Goal: Task Accomplishment & Management: Manage account settings

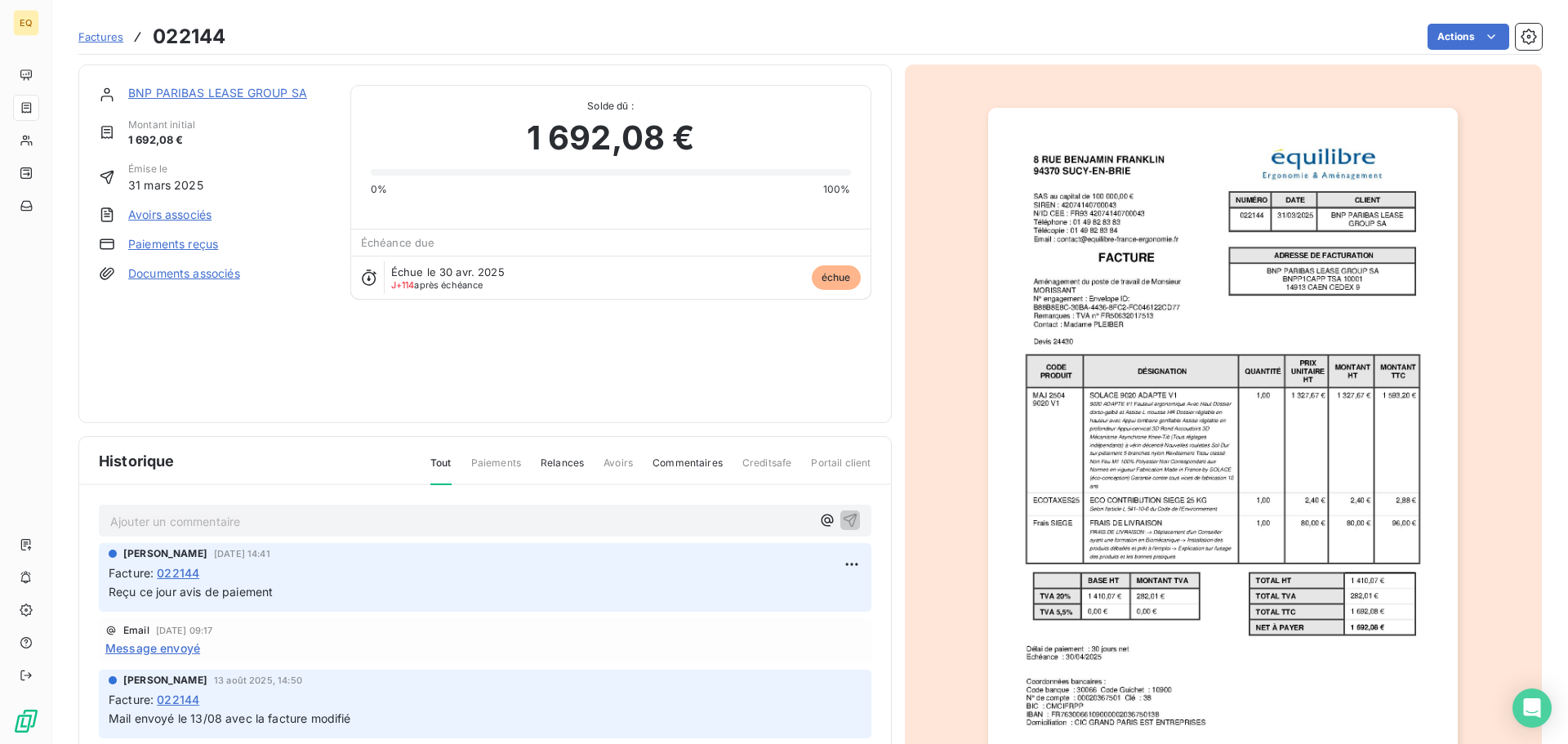
scroll to position [17, 0]
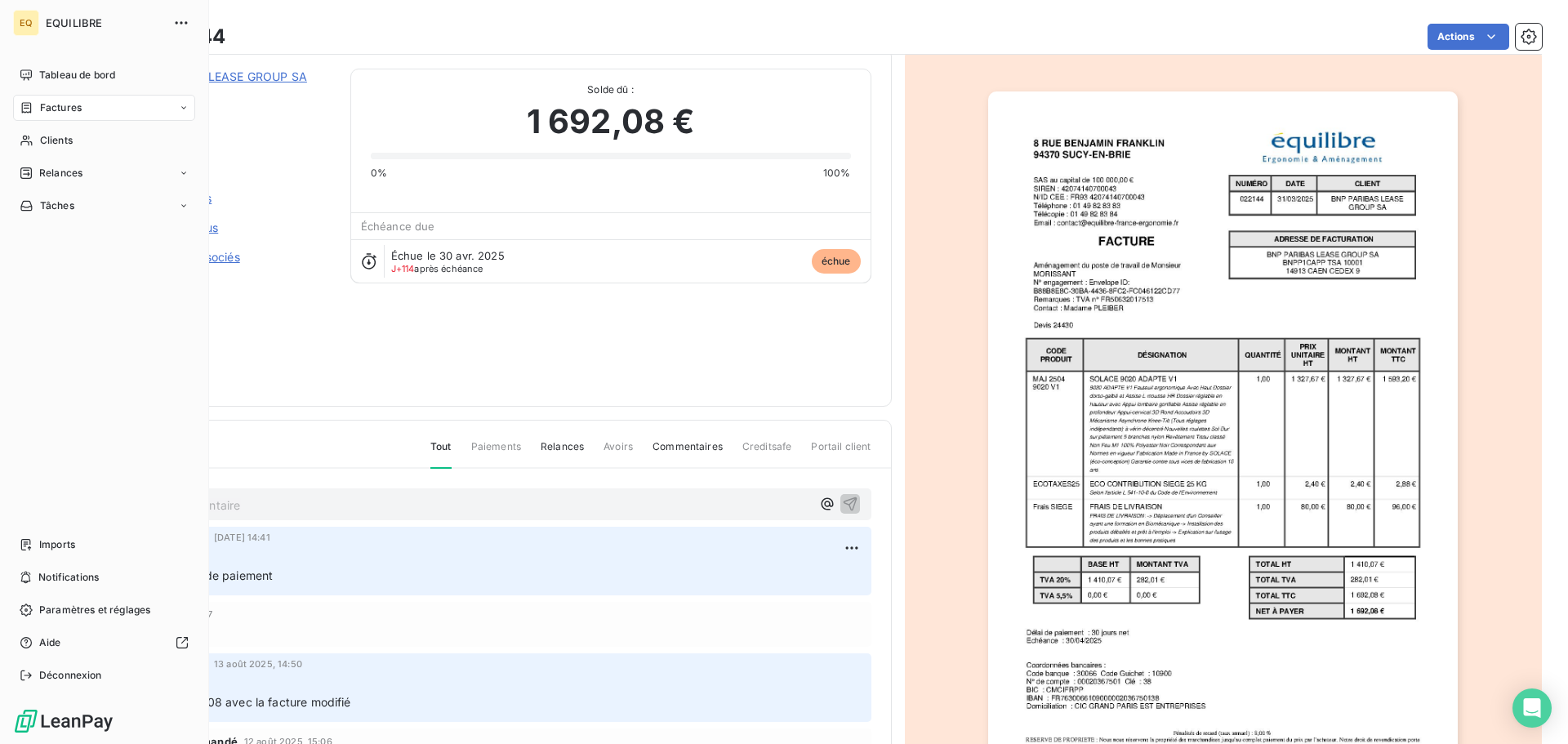
click at [58, 108] on span "Factures" at bounding box center [60, 108] width 42 height 15
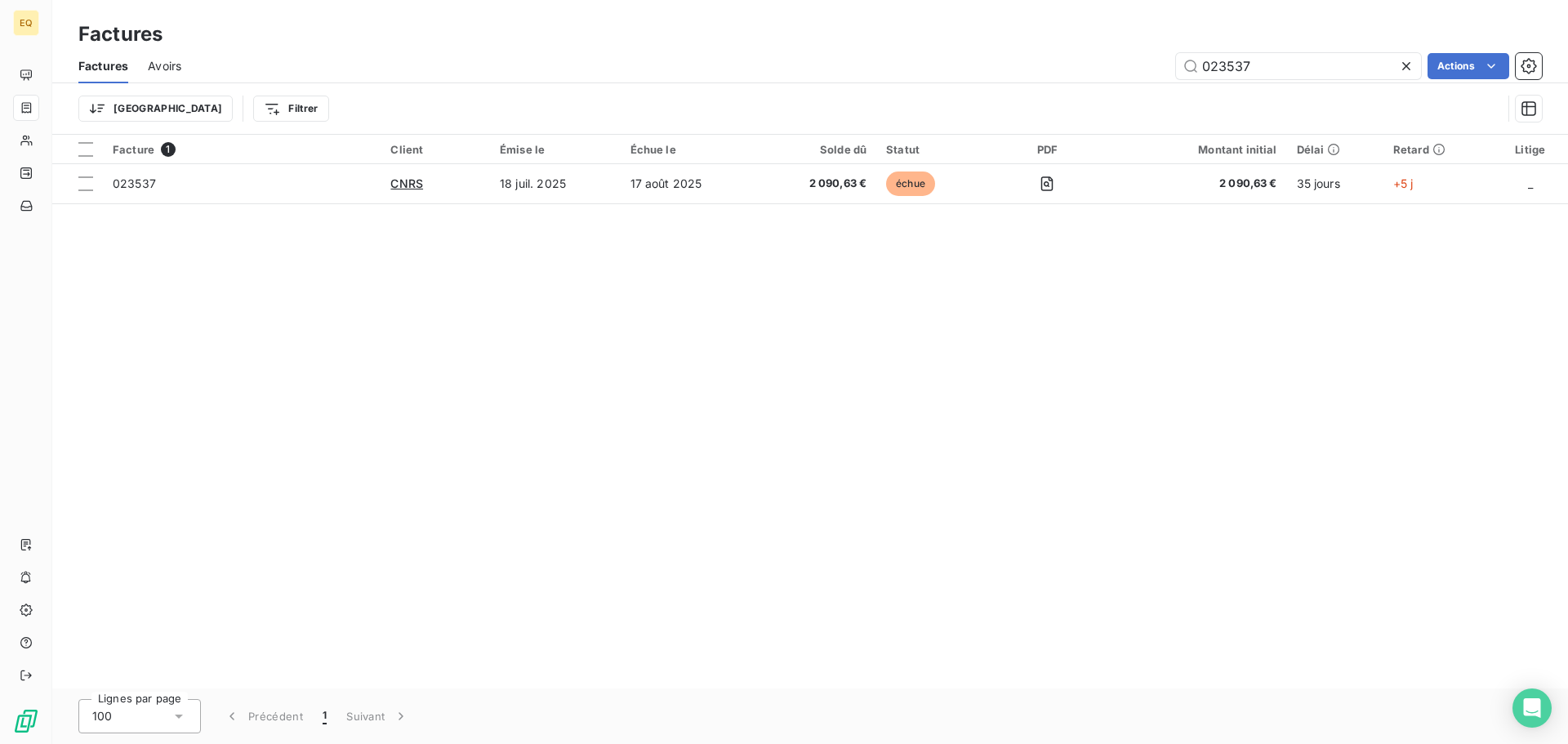
drag, startPoint x: 1260, startPoint y: 68, endPoint x: 1150, endPoint y: 52, distance: 111.2
click at [1151, 53] on div "023537 Actions" at bounding box center [872, 66] width 1341 height 26
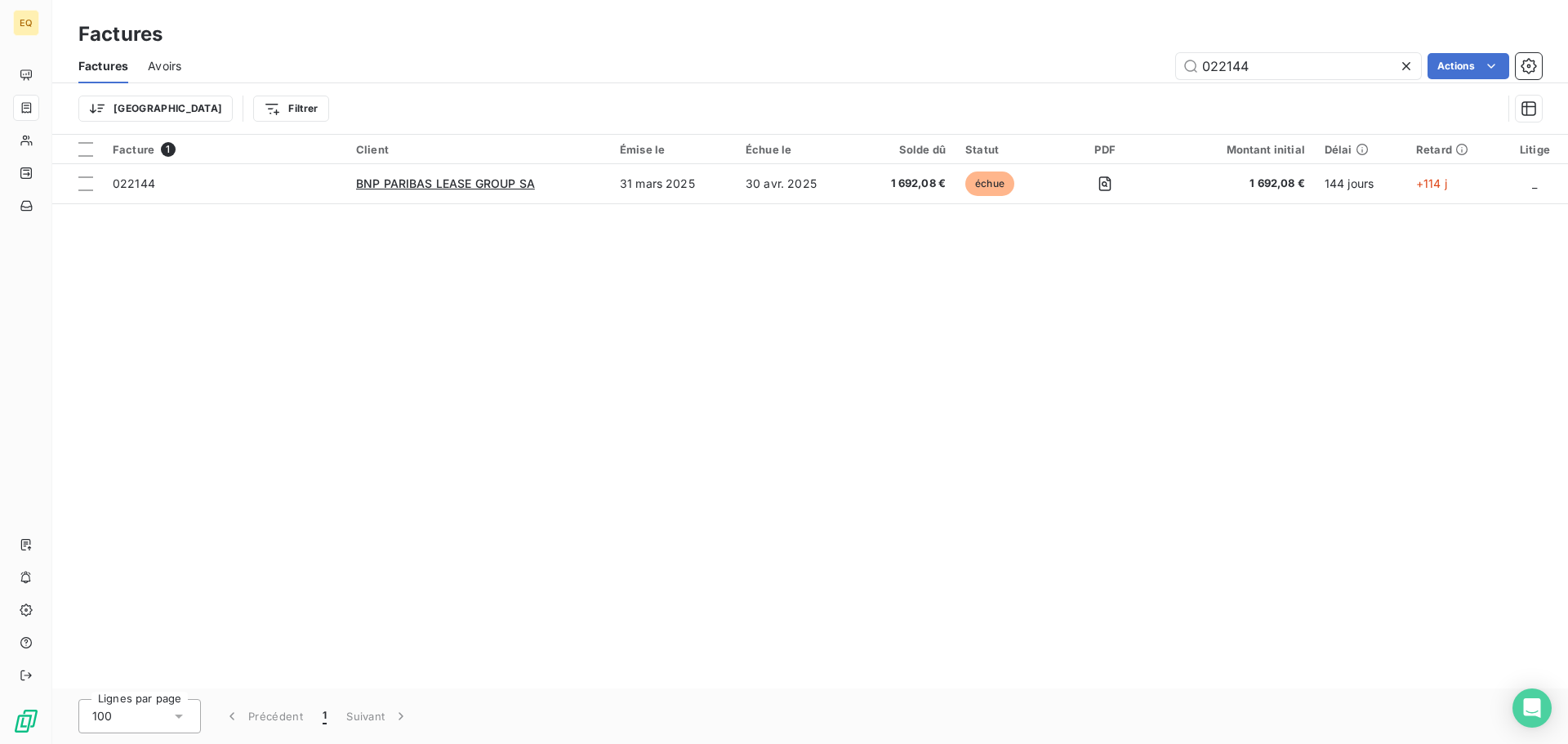
type input "022144"
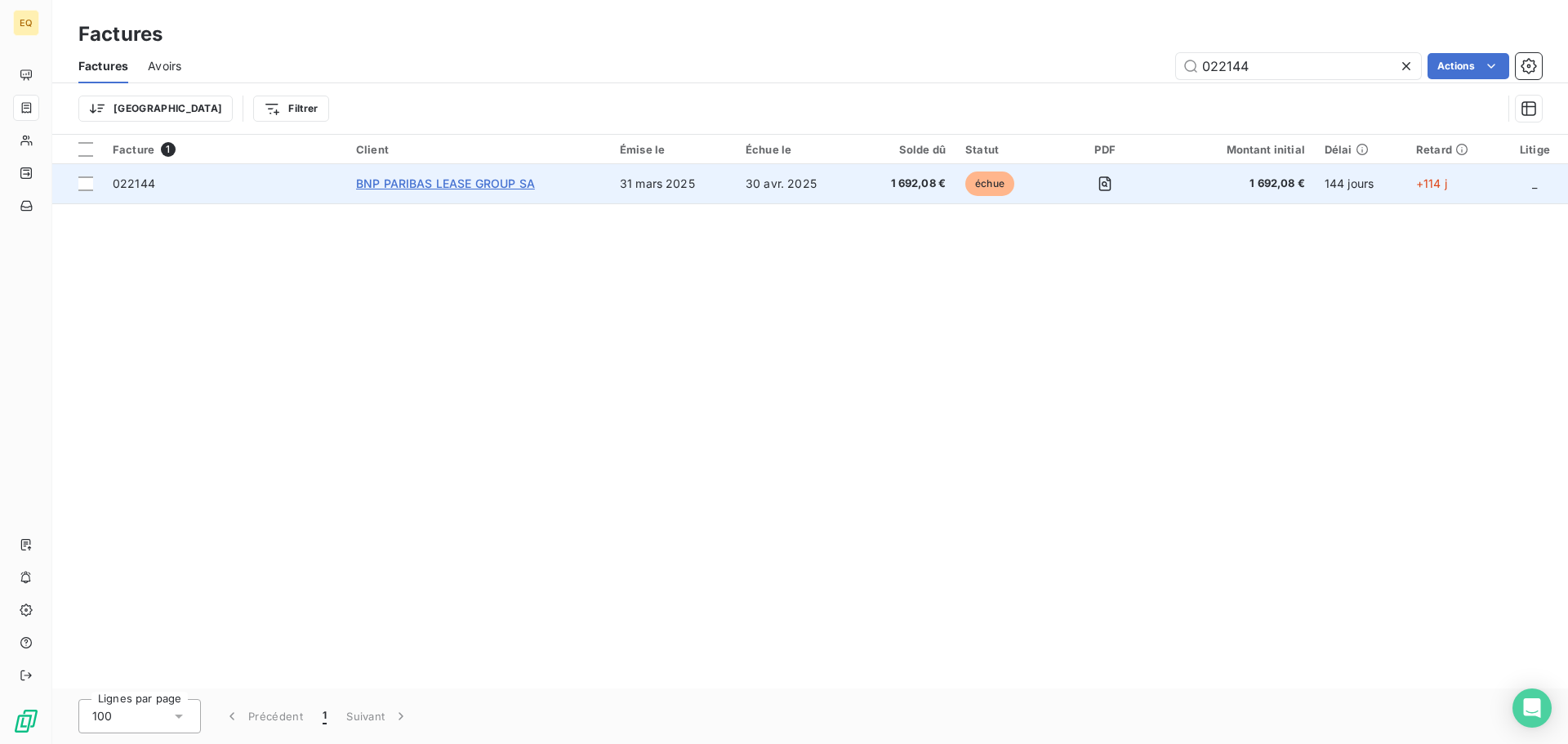
click at [439, 182] on span "BNP PARIBAS LEASE GROUP SA" at bounding box center [445, 183] width 179 height 14
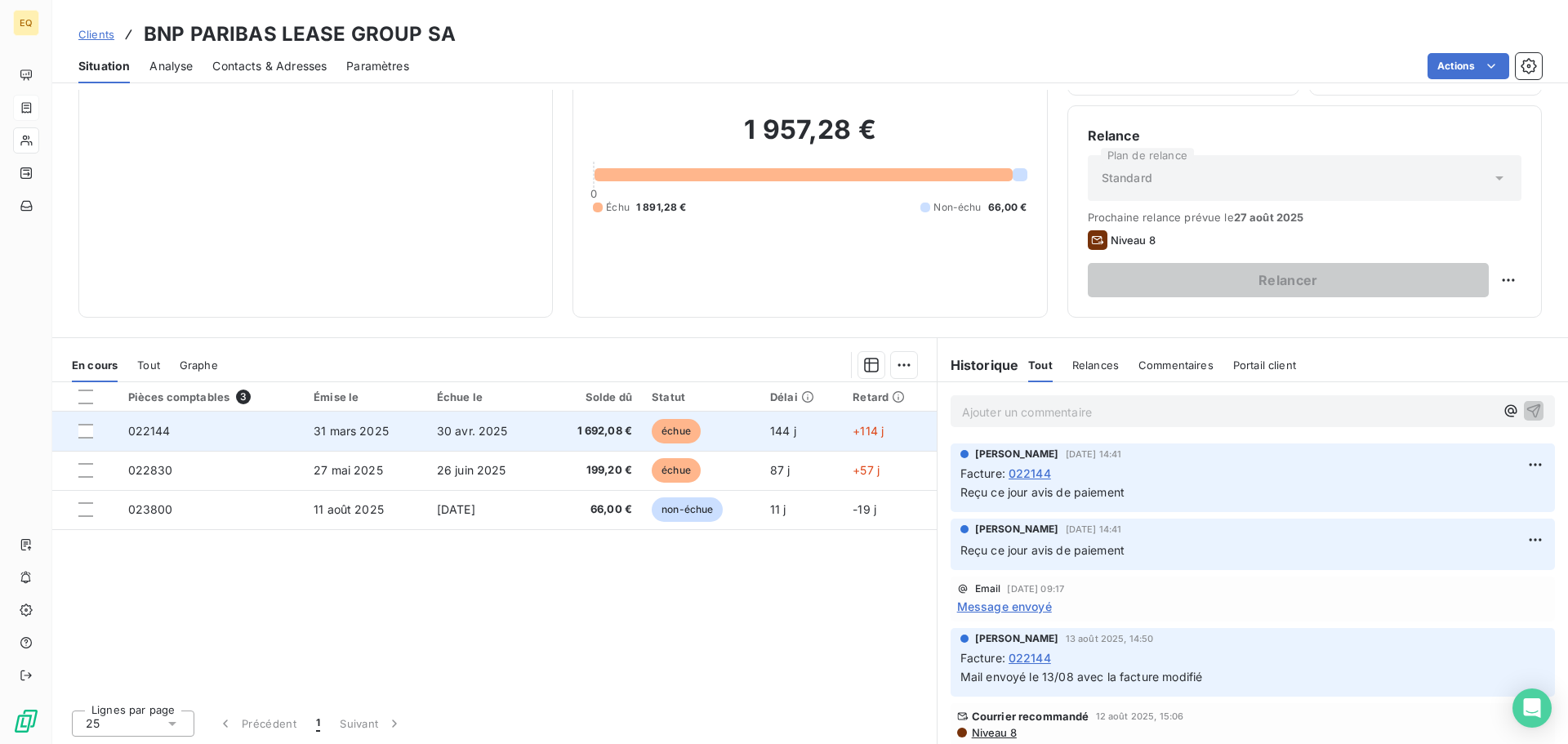
scroll to position [110, 0]
click at [465, 428] on span "30 avr. 2025" at bounding box center [472, 429] width 71 height 14
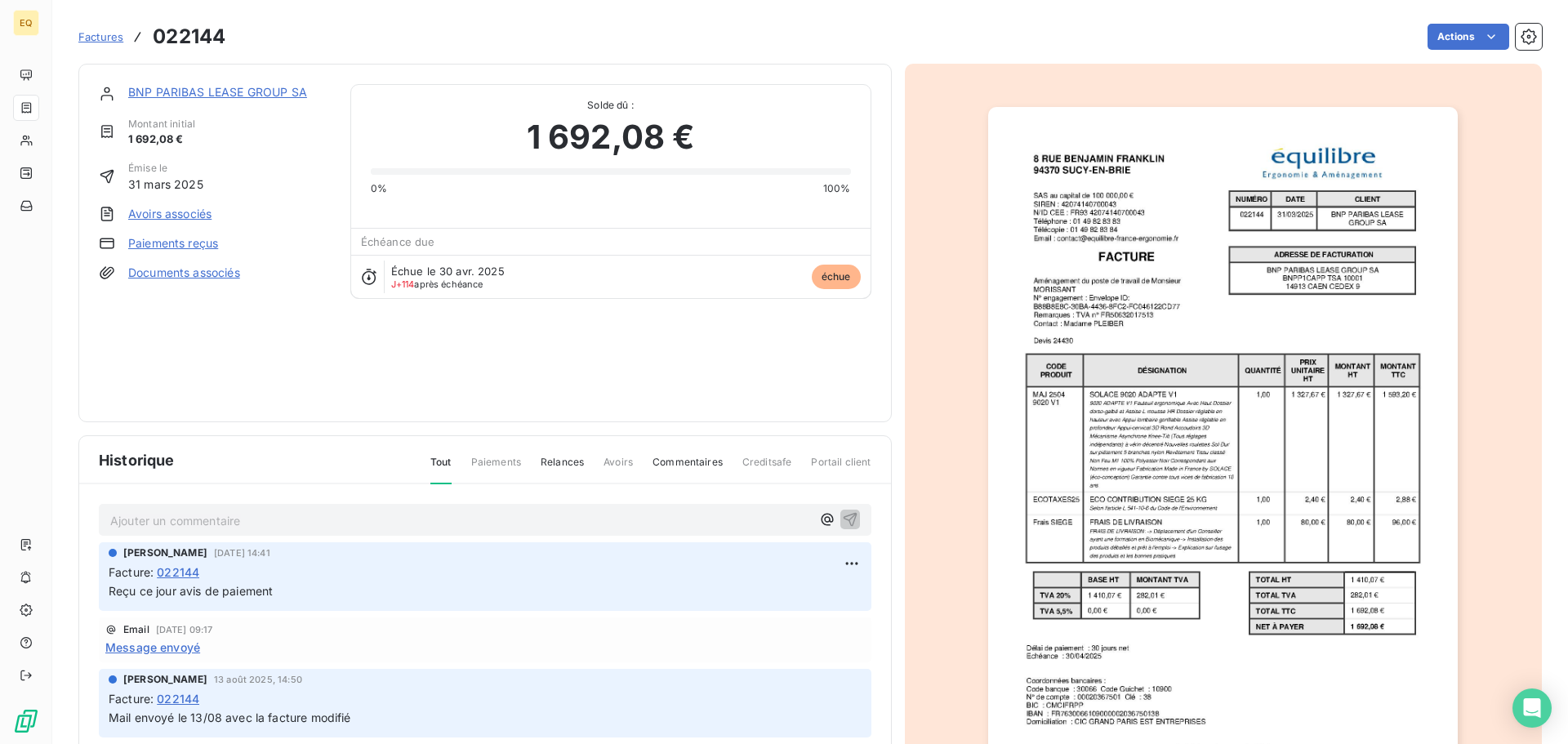
click at [170, 244] on link "Paiements reçus" at bounding box center [172, 244] width 90 height 17
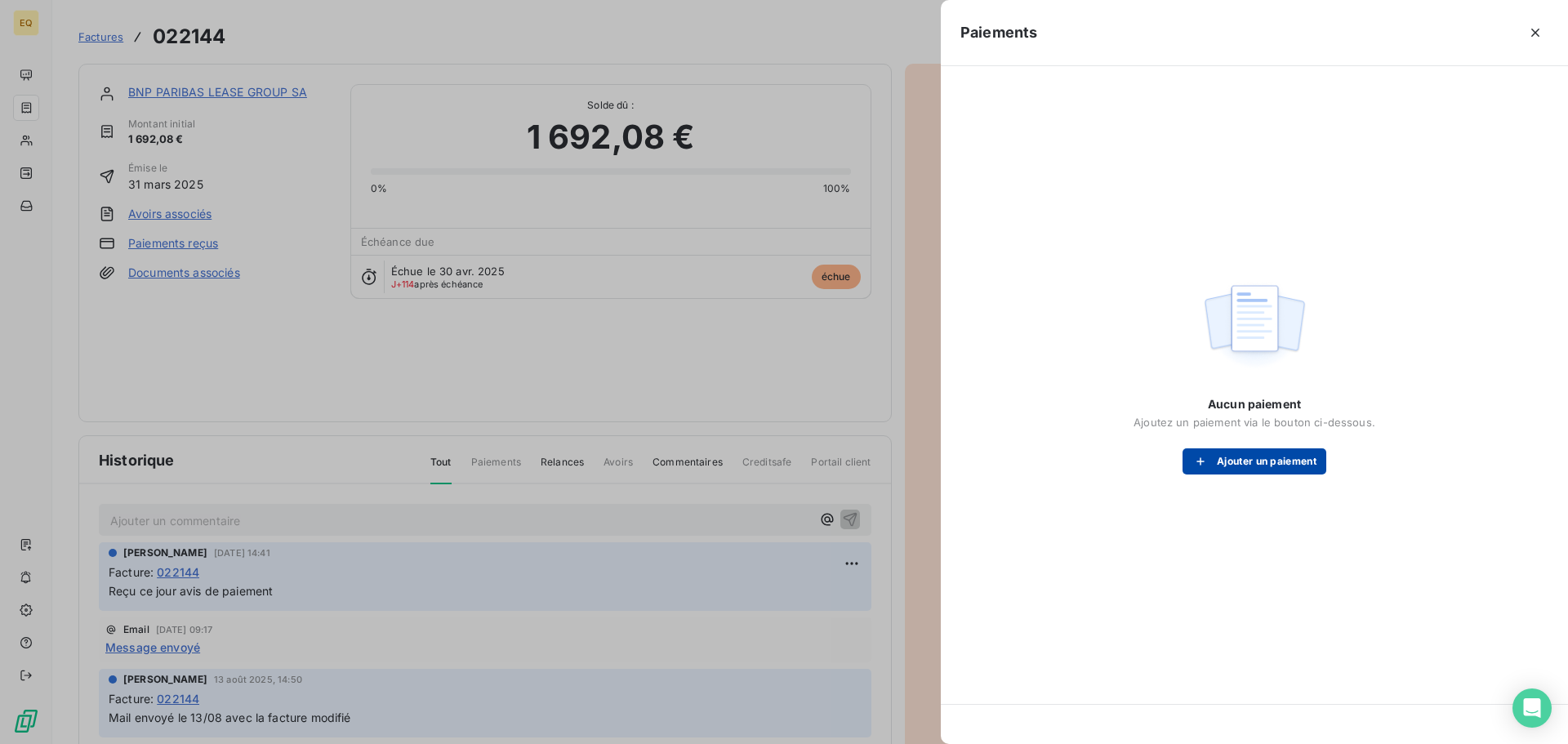
click at [1236, 461] on button "Ajouter un paiement" at bounding box center [1254, 461] width 144 height 26
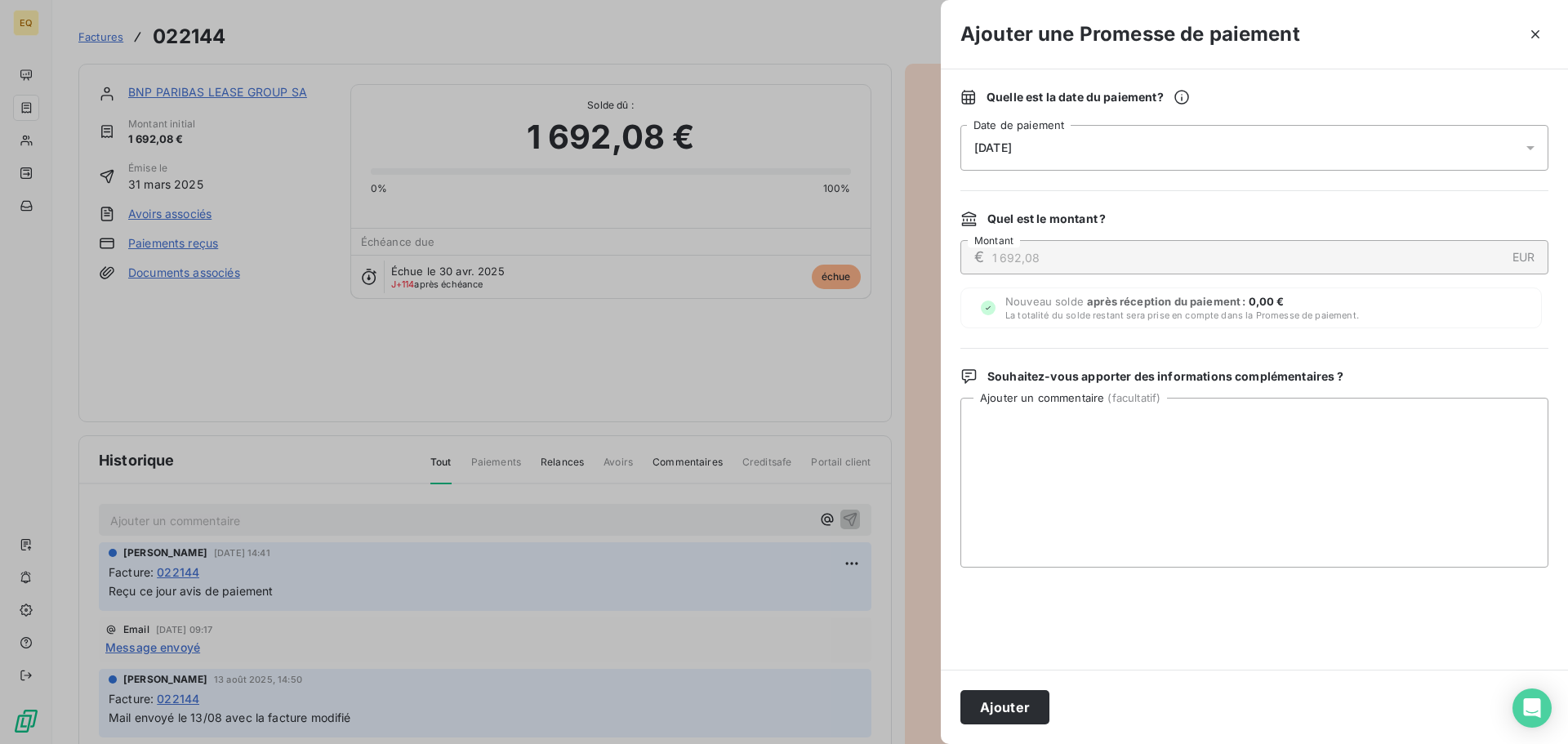
click at [1012, 143] on span "[DATE]" at bounding box center [992, 148] width 38 height 13
click at [1279, 90] on div "Quelle est la date du paiement ?" at bounding box center [1254, 97] width 588 height 17
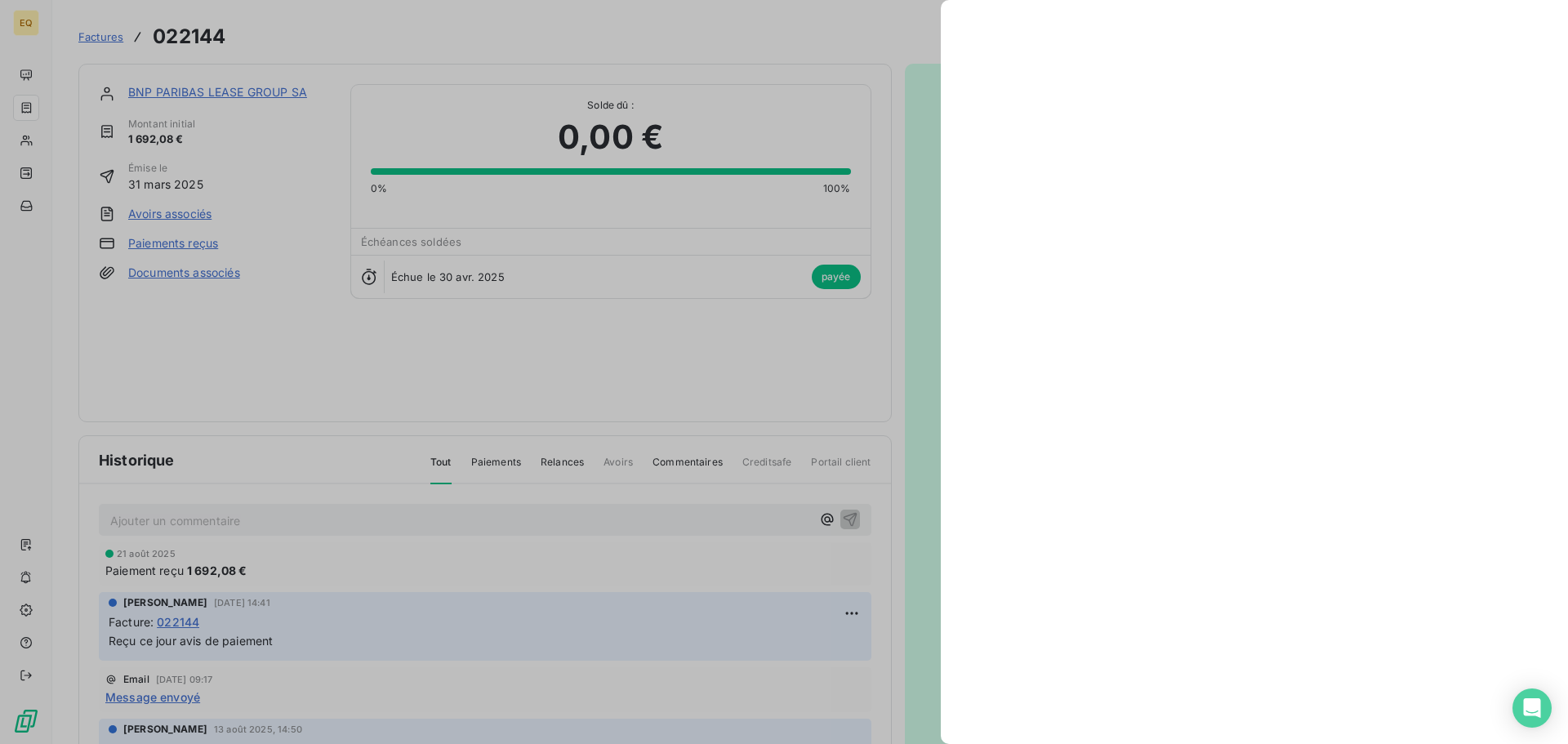
click at [105, 34] on div at bounding box center [784, 372] width 1568 height 744
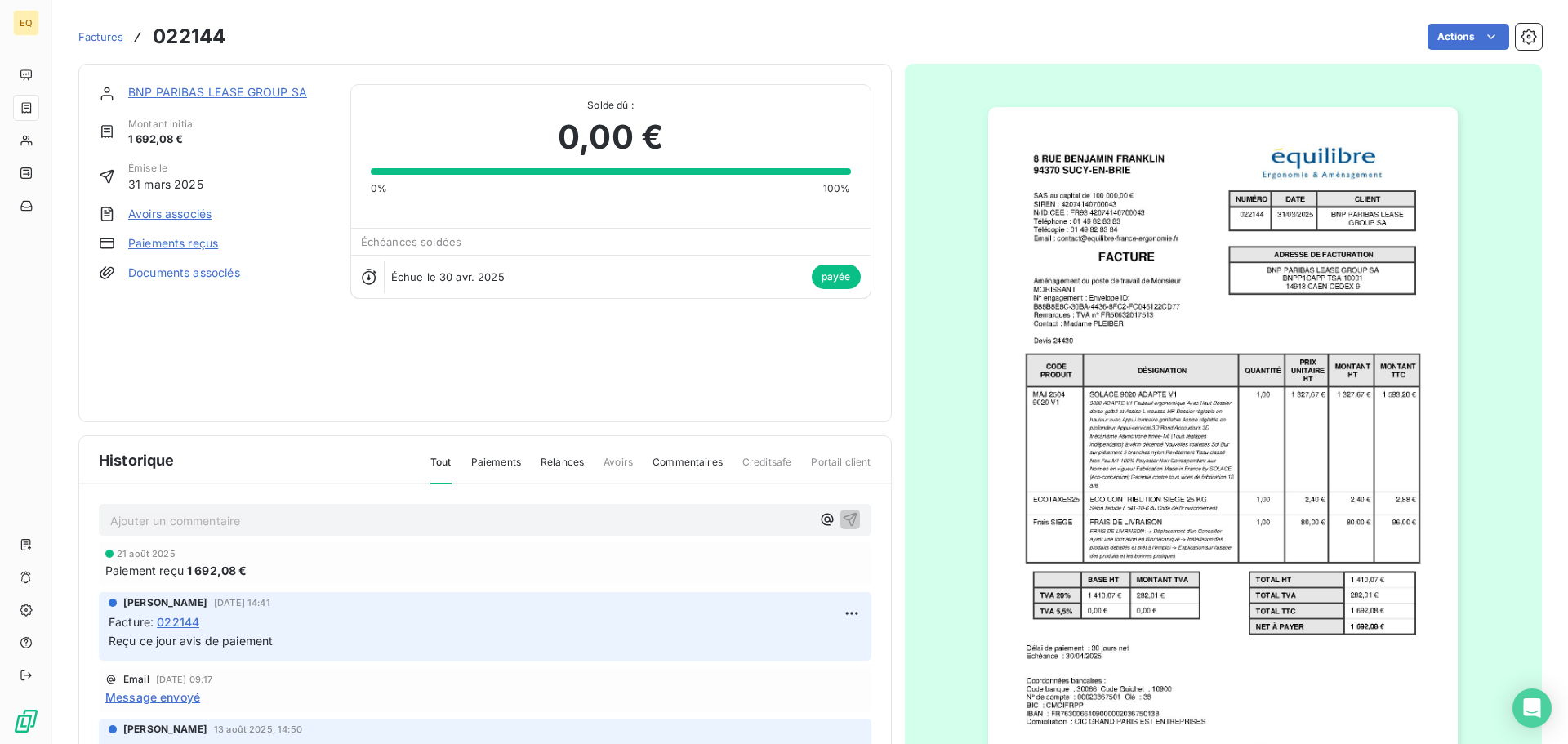
click at [103, 36] on span "Factures" at bounding box center [101, 37] width 45 height 13
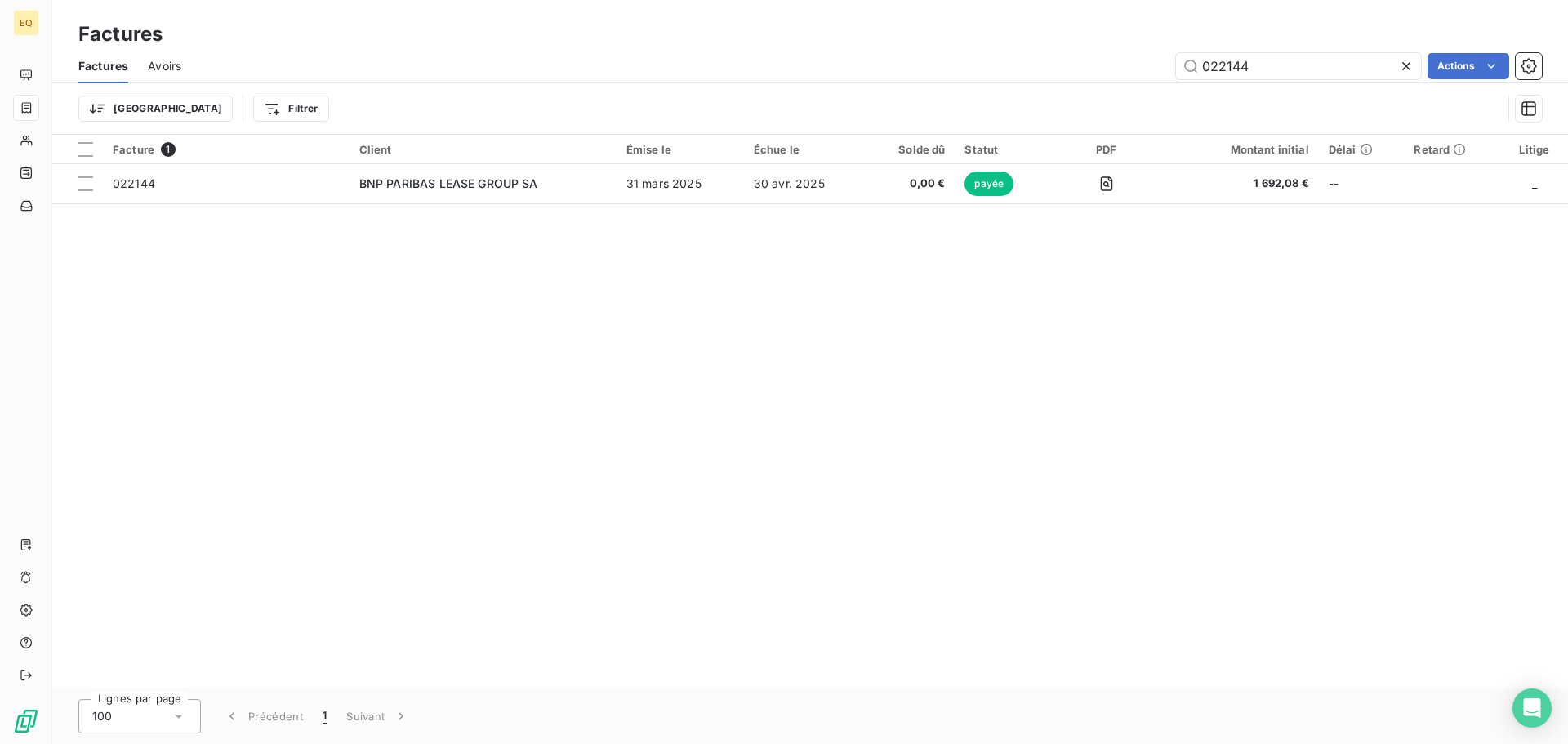
drag, startPoint x: 1281, startPoint y: 72, endPoint x: 1146, endPoint y: 54, distance: 136.2
click at [1146, 54] on div "022144 Actions" at bounding box center [872, 66] width 1341 height 26
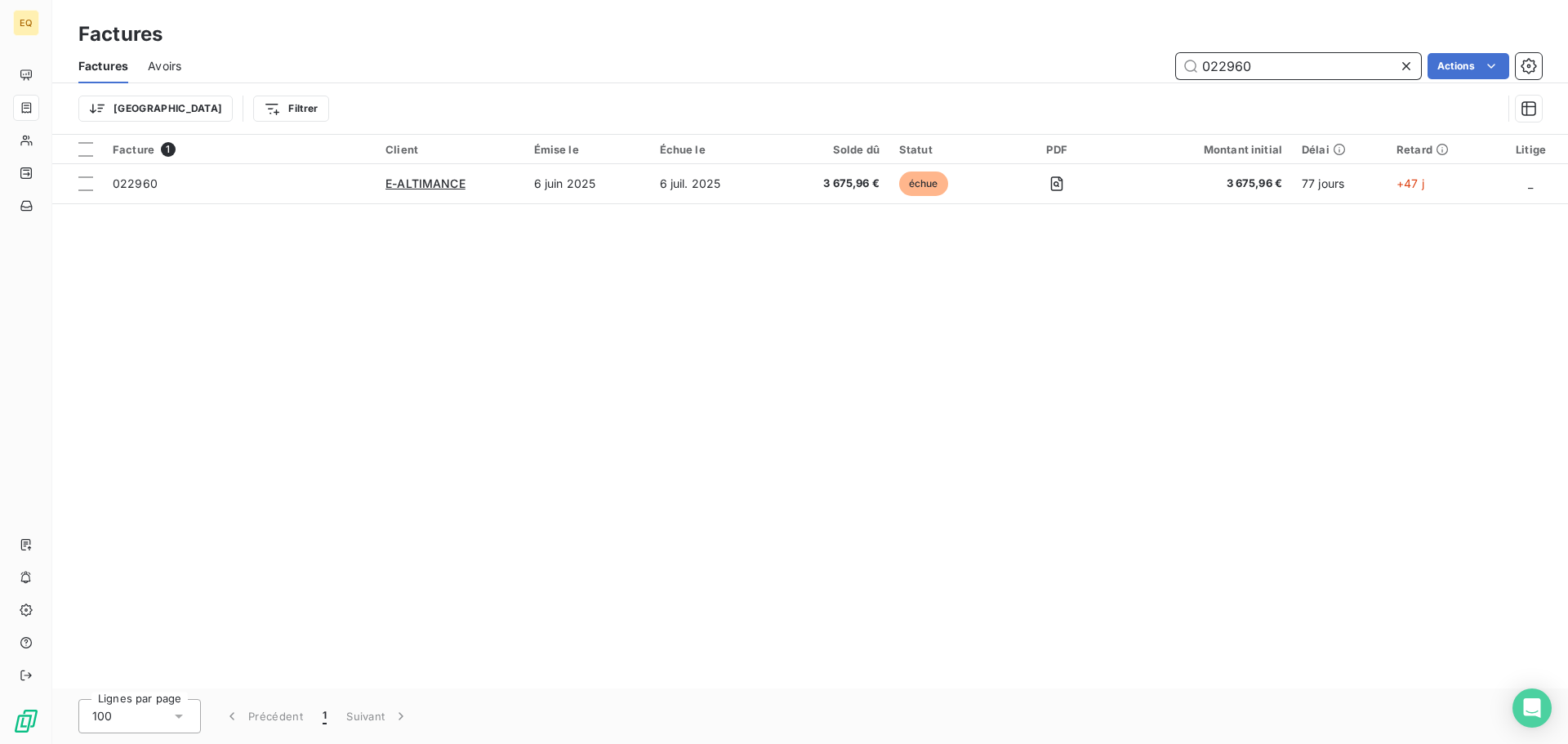
drag, startPoint x: 1268, startPoint y: 63, endPoint x: 1156, endPoint y: 61, distance: 112.0
click at [1156, 60] on div "022960 Actions" at bounding box center [872, 66] width 1341 height 26
type input "023506"
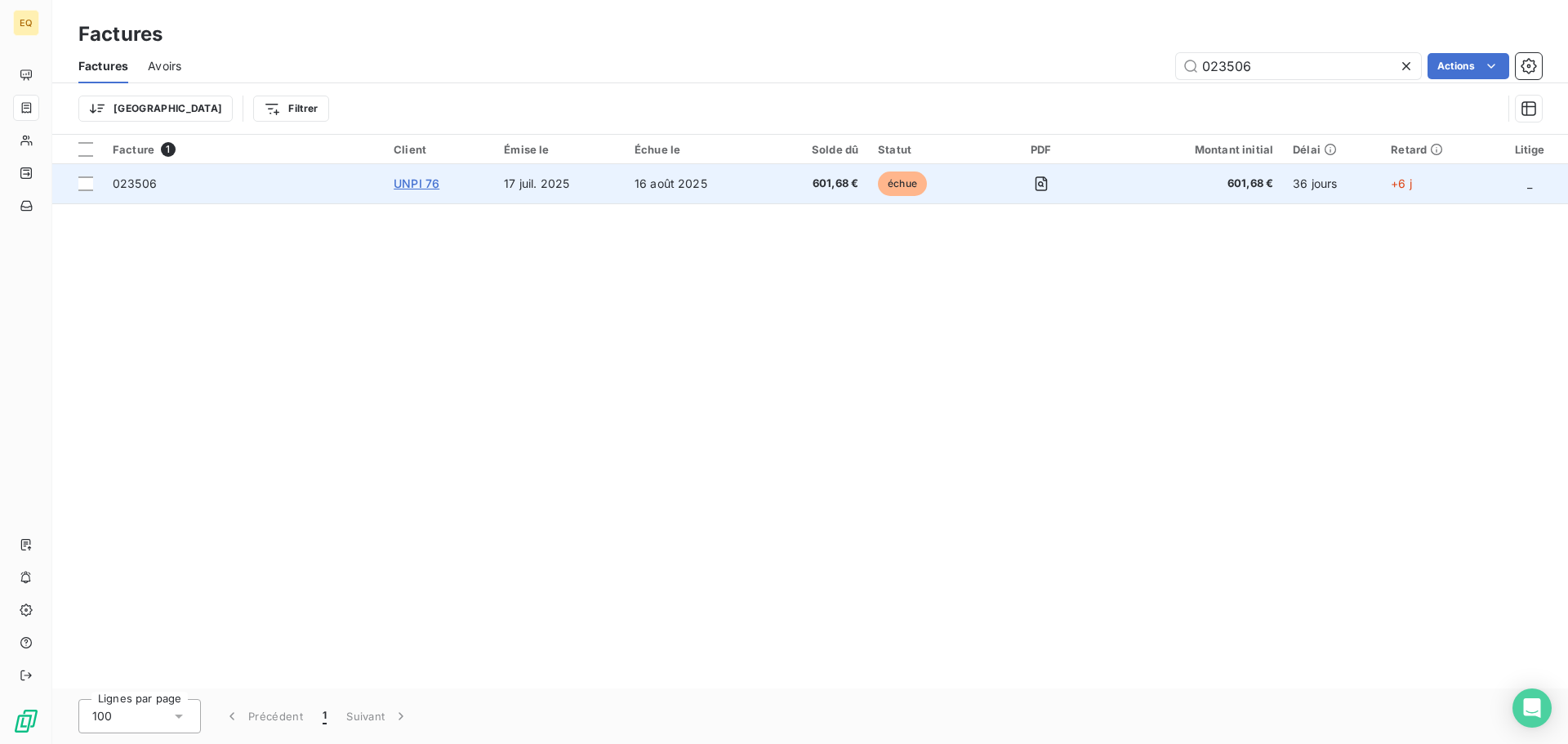
click at [428, 183] on span "UNPI 76" at bounding box center [415, 183] width 45 height 14
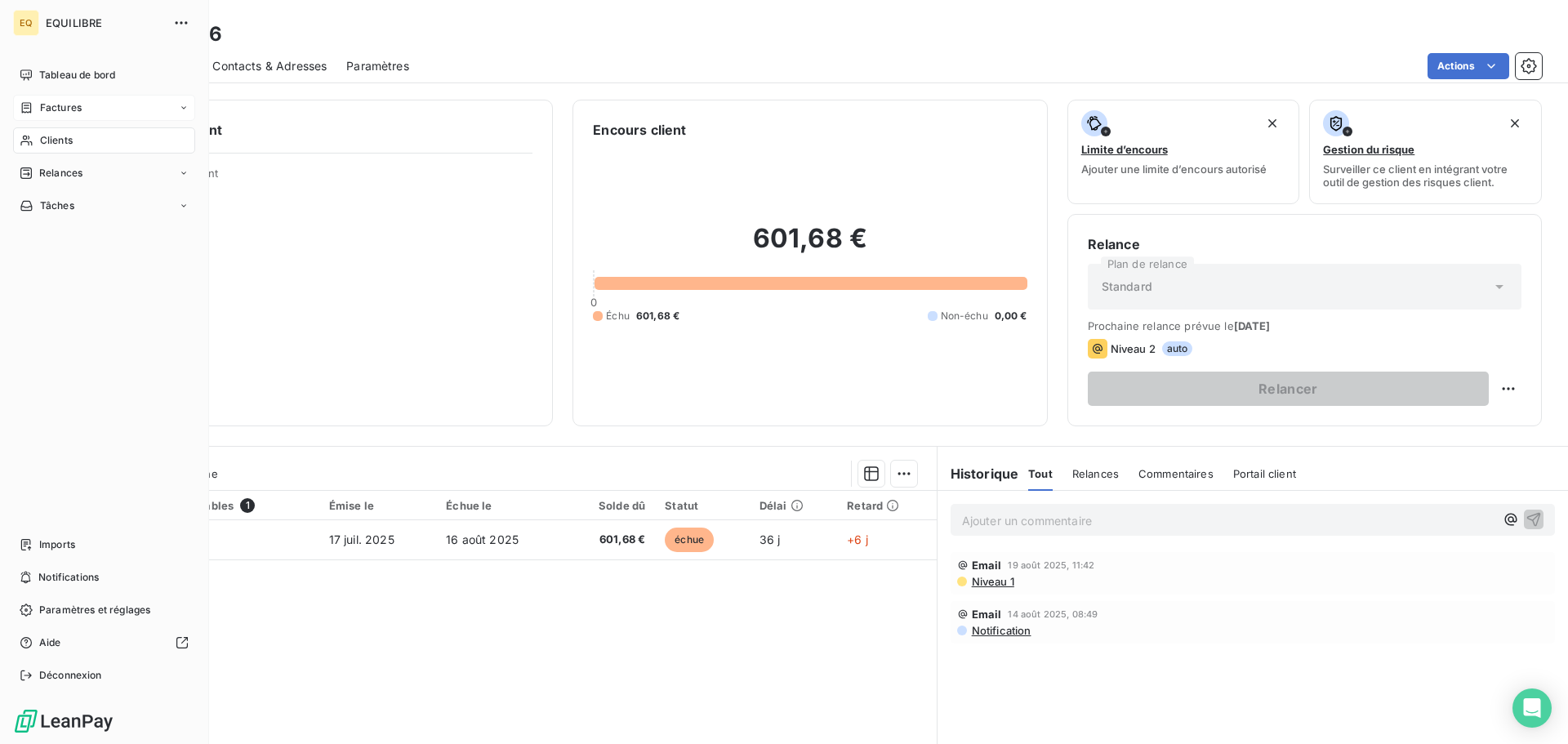
click at [79, 106] on span "Factures" at bounding box center [60, 108] width 42 height 15
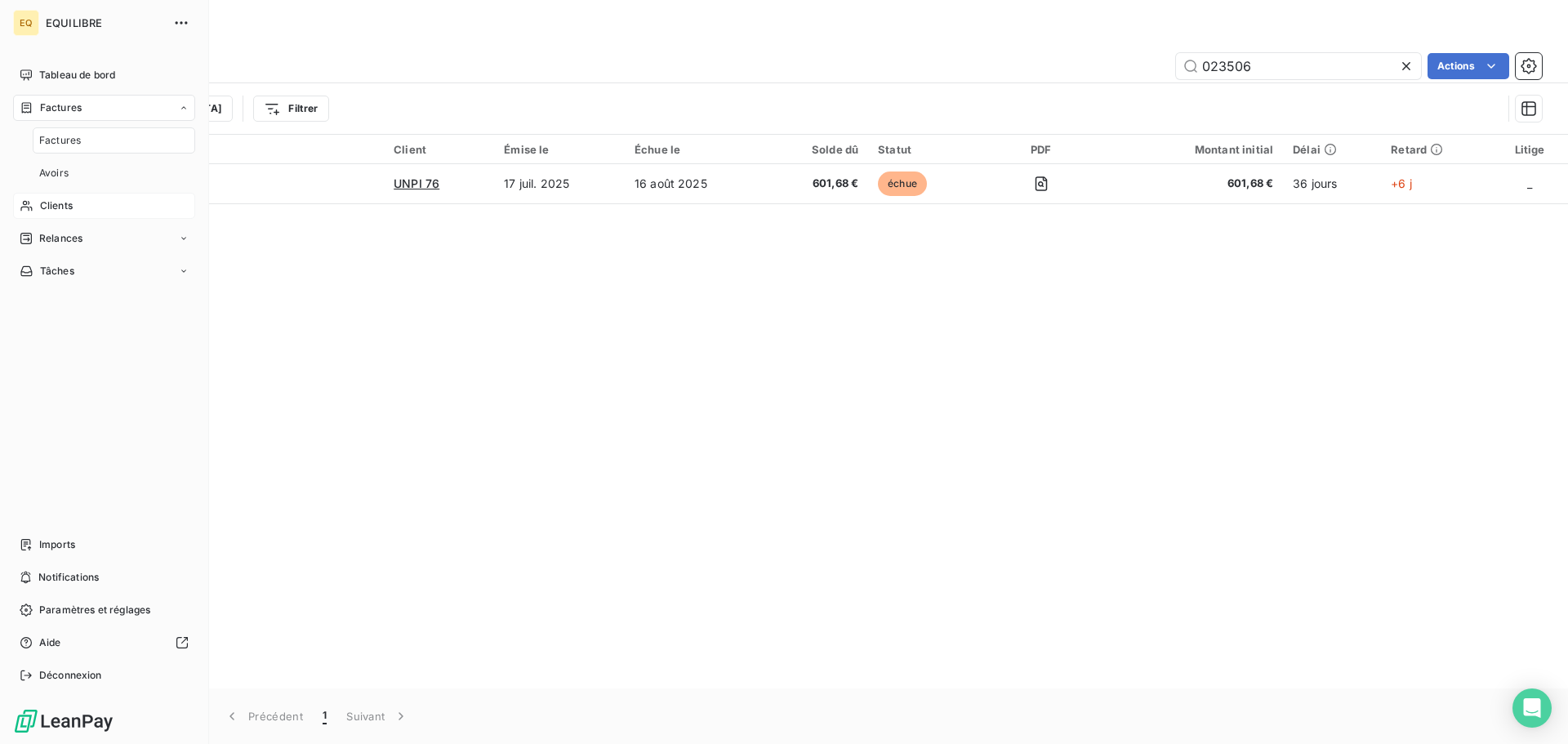
click at [99, 201] on div "Clients" at bounding box center [104, 206] width 182 height 26
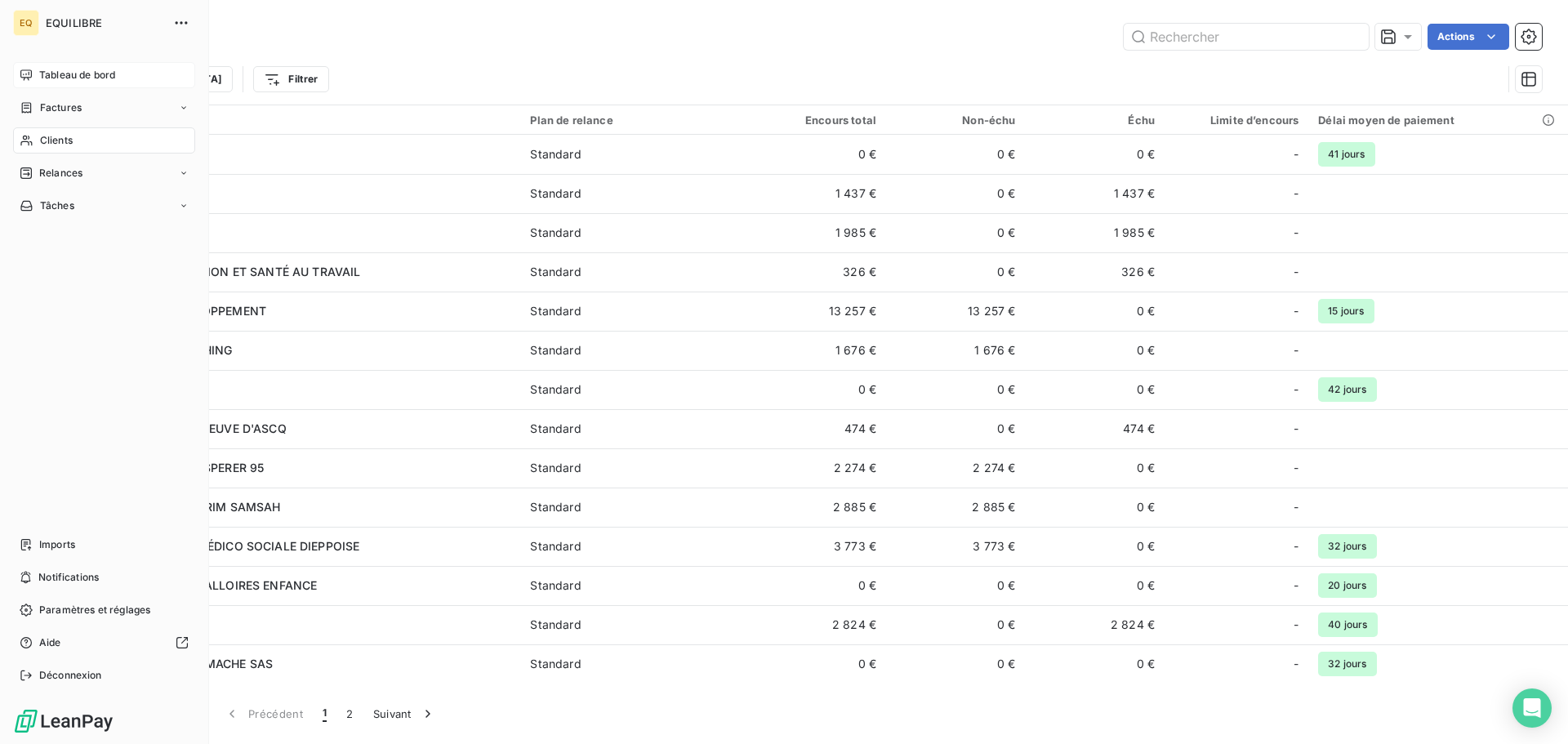
click at [74, 71] on span "Tableau de bord" at bounding box center [77, 75] width 76 height 15
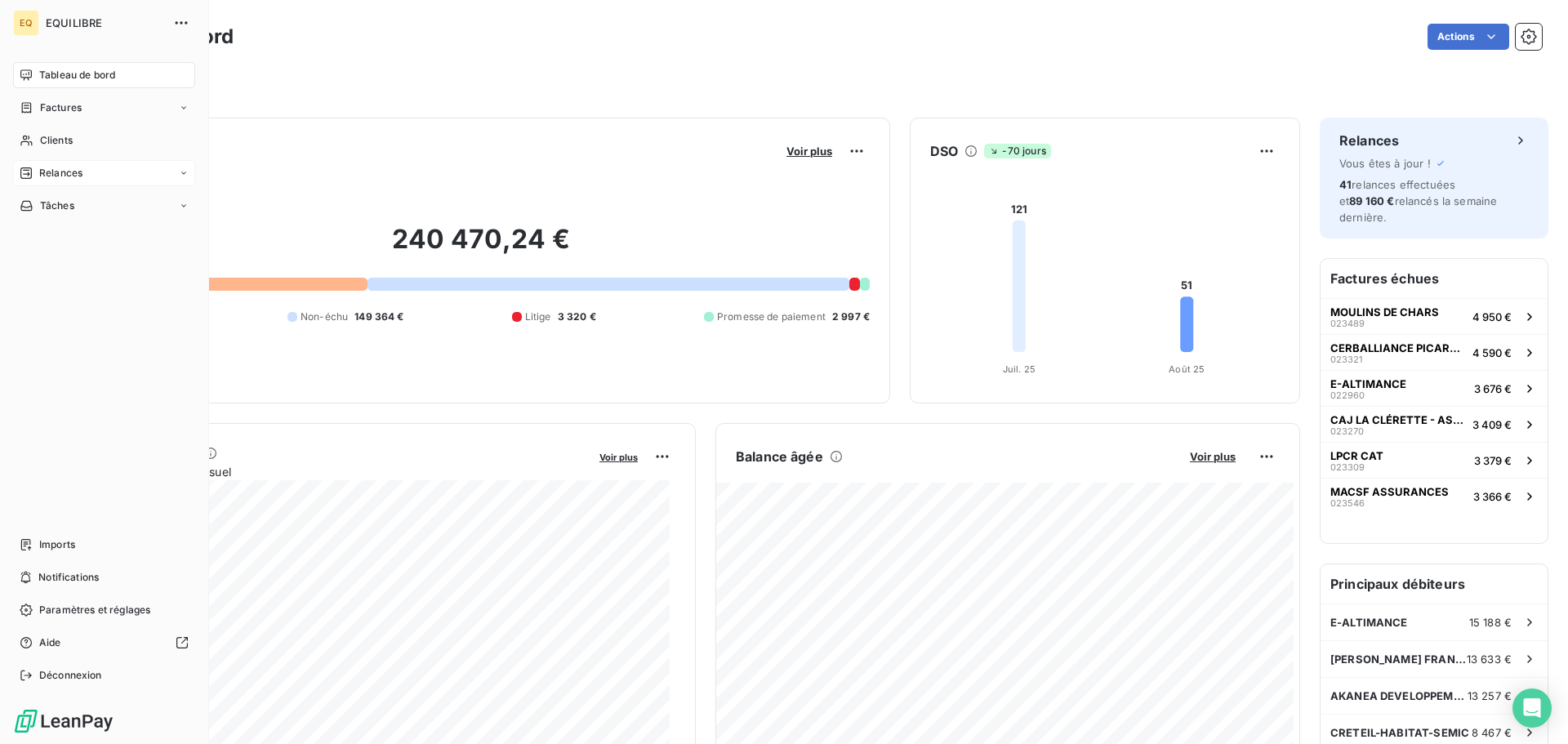
click at [73, 172] on span "Relances" at bounding box center [60, 173] width 44 height 15
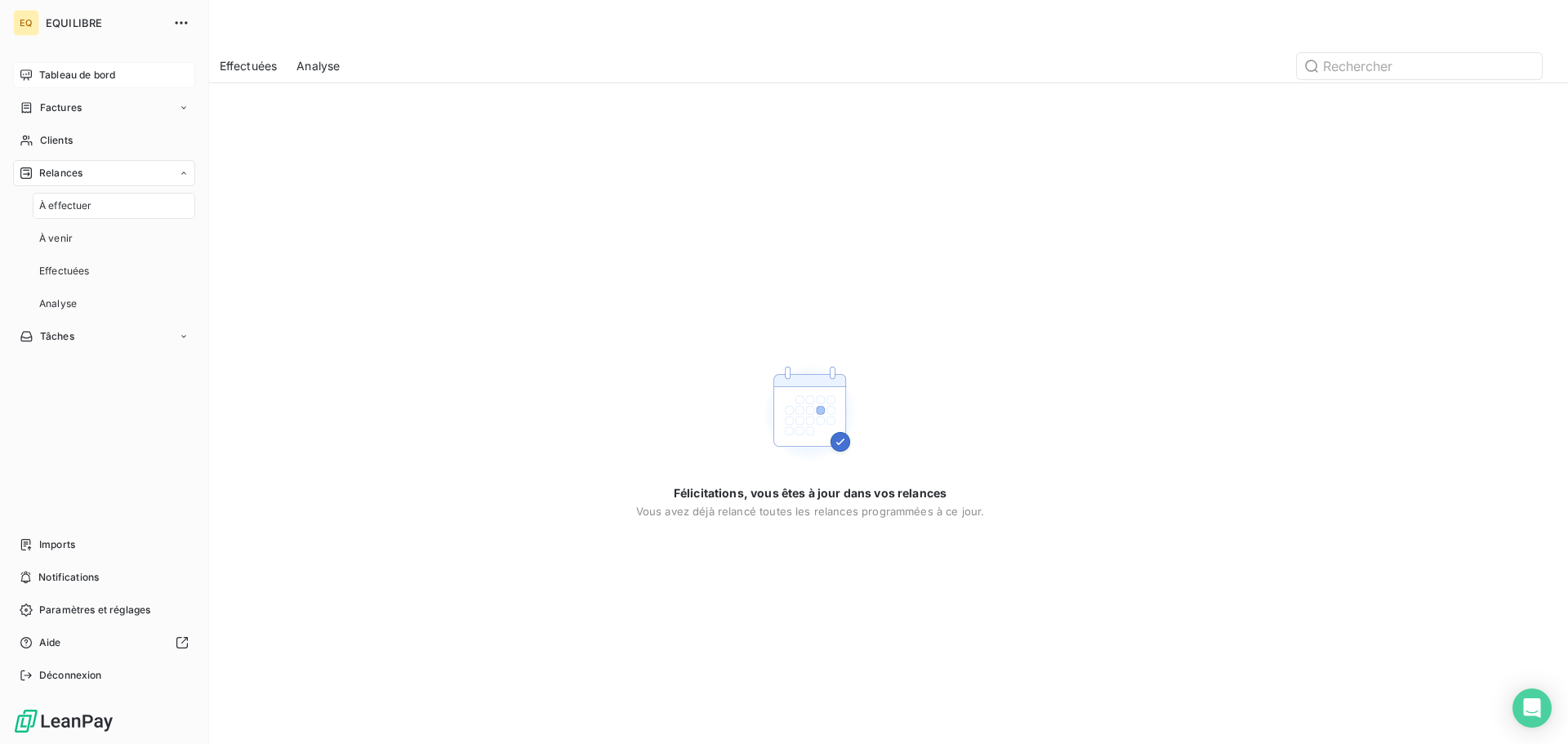
click at [70, 200] on span "À effectuer" at bounding box center [65, 206] width 53 height 15
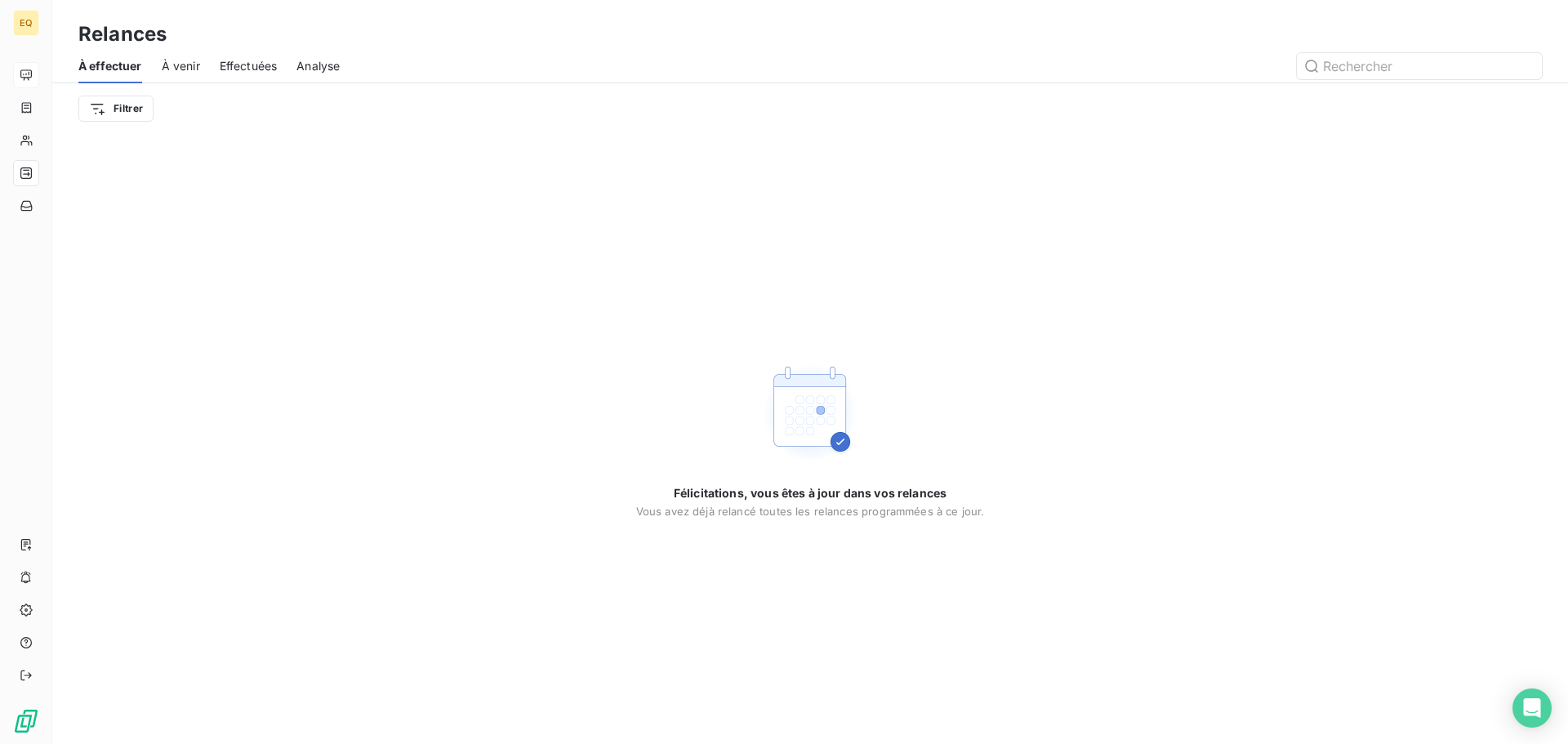
click at [250, 60] on span "Effectuées" at bounding box center [249, 67] width 58 height 17
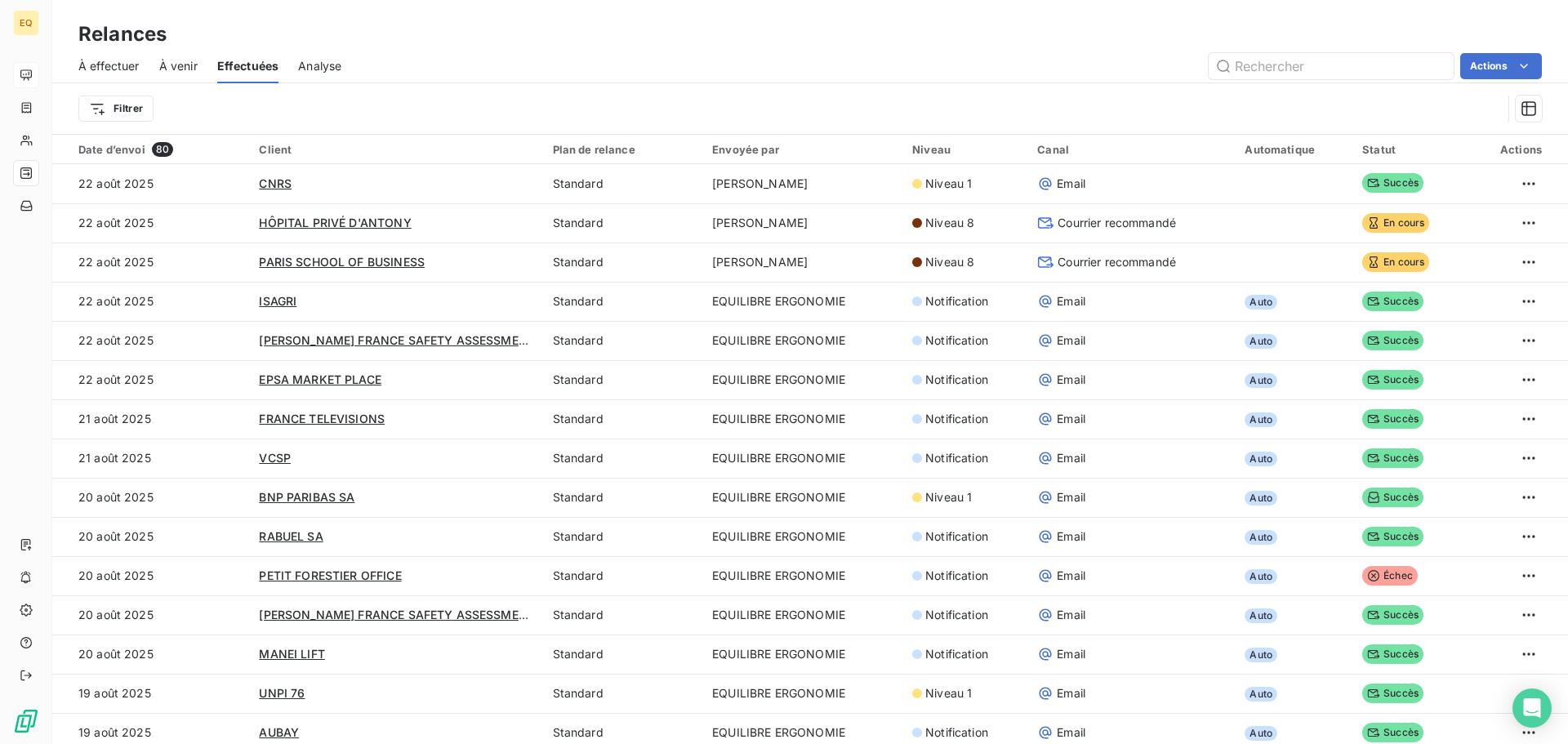
click at [181, 62] on span "À venir" at bounding box center [178, 67] width 38 height 17
